Goal: Task Accomplishment & Management: Use online tool/utility

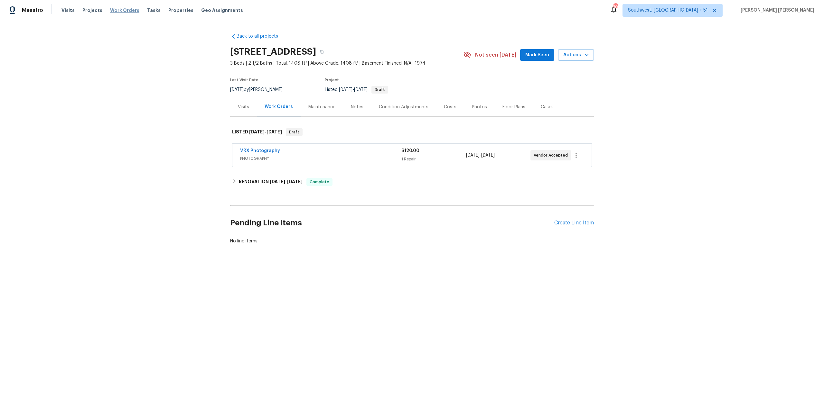
click at [127, 11] on span "Work Orders" at bounding box center [124, 10] width 29 height 6
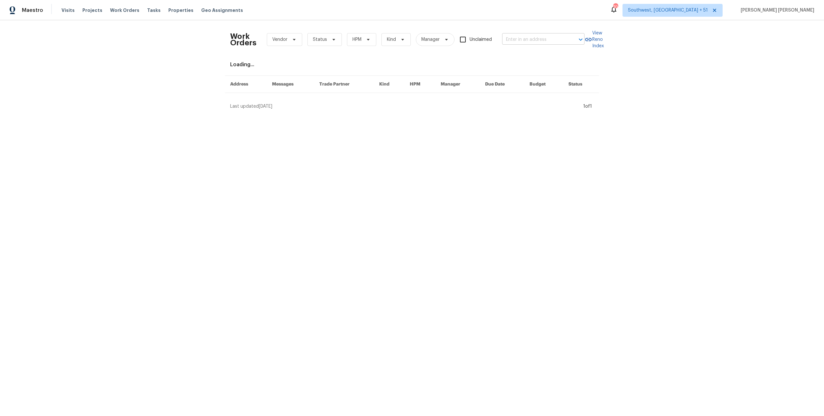
click at [520, 43] on input "text" at bounding box center [534, 40] width 64 height 10
paste input "211 Golden Eagle Ct, La Marque, TX 77568"
type input "211 Golden Eagle Ct, La Marque, TX 77568"
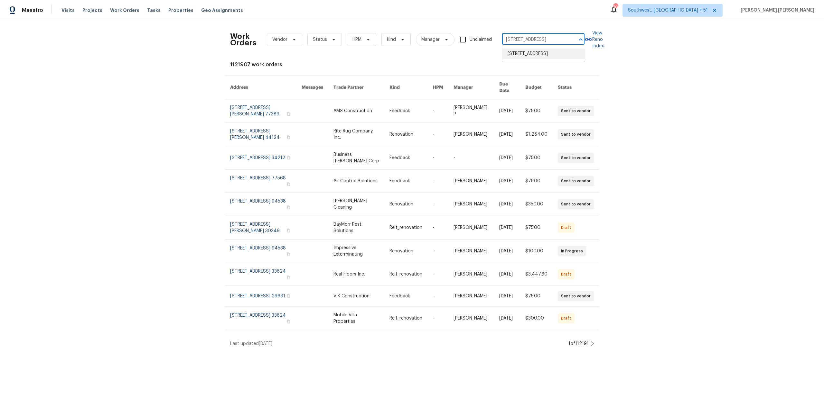
click at [524, 54] on li "211 Golden Eagle Ct, La Marque, TX 77568" at bounding box center [543, 54] width 82 height 11
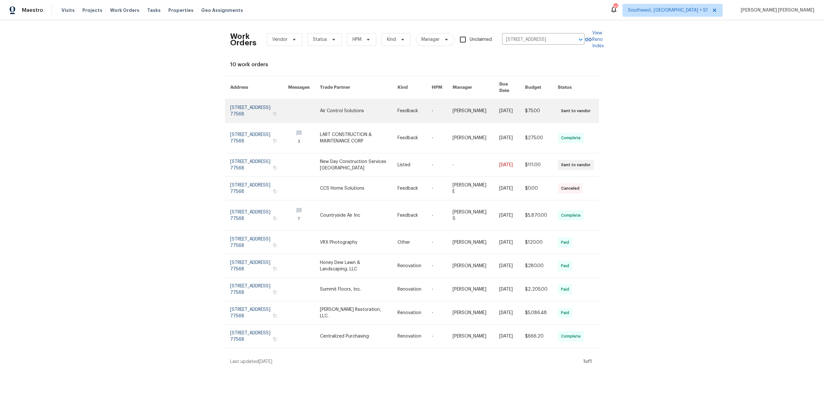
click at [503, 103] on link at bounding box center [512, 110] width 26 height 23
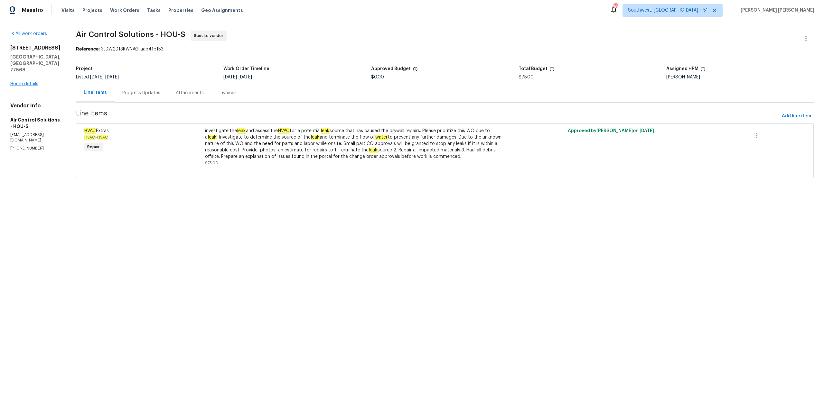
click at [25, 82] on link "Home details" at bounding box center [24, 84] width 28 height 5
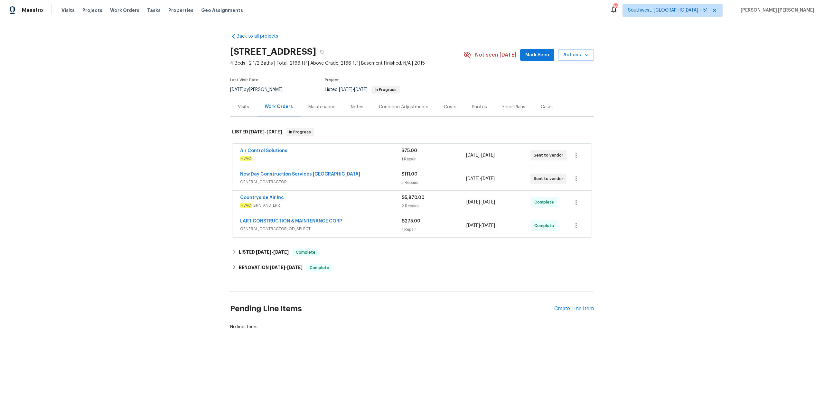
click at [354, 225] on div "LART CONSTRUCTION & MAINTENANCE CORP" at bounding box center [321, 222] width 162 height 8
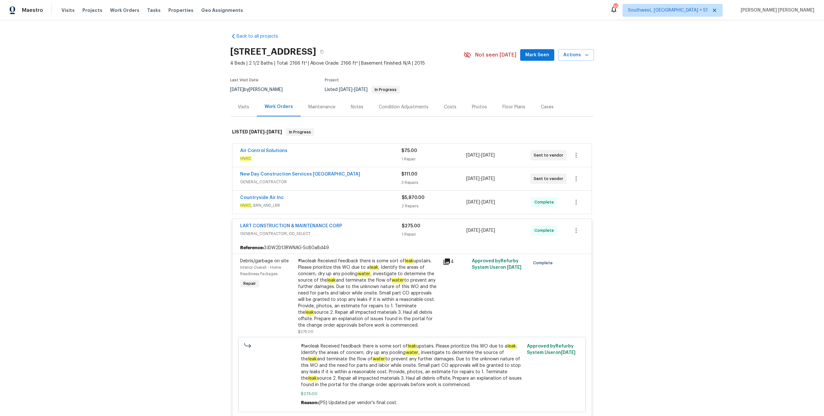
click at [379, 197] on div "Countryside Air Inc" at bounding box center [321, 199] width 162 height 8
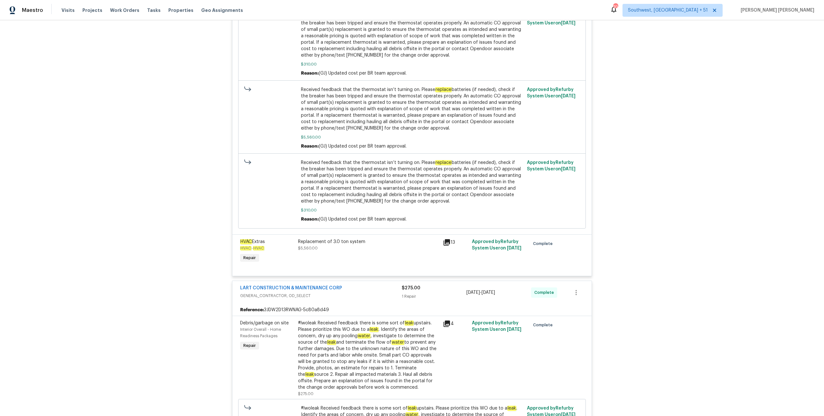
scroll to position [407, 0]
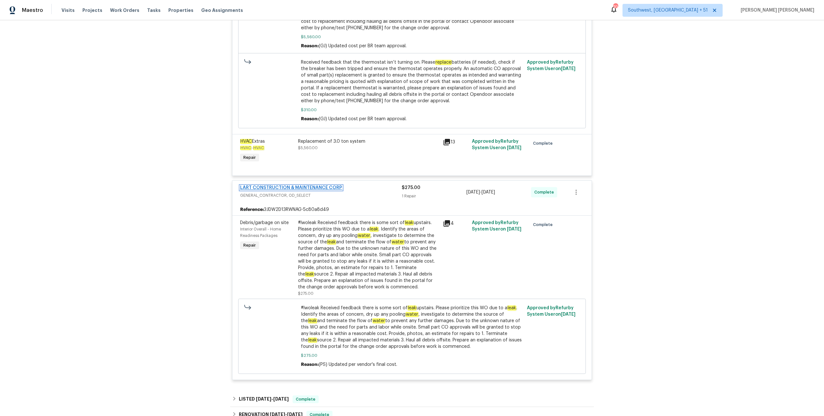
click at [321, 189] on link "LART CONSTRUCTION & MAINTENANCE CORP" at bounding box center [291, 188] width 102 height 5
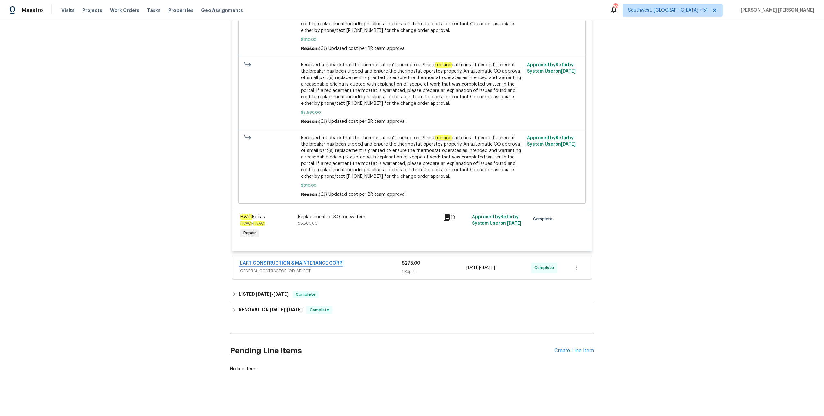
scroll to position [332, 0]
click at [371, 268] on span "GENERAL_CONTRACTOR, OD_SELECT" at bounding box center [321, 271] width 162 height 6
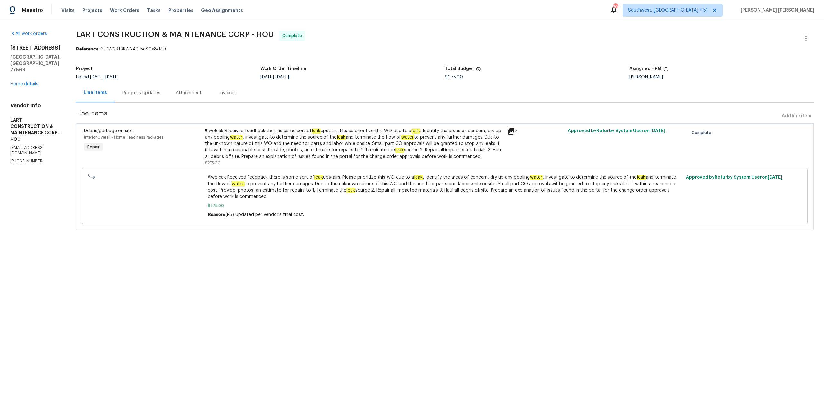
click at [152, 88] on div "Progress Updates" at bounding box center [141, 92] width 53 height 19
